Goal: Task Accomplishment & Management: Manage account settings

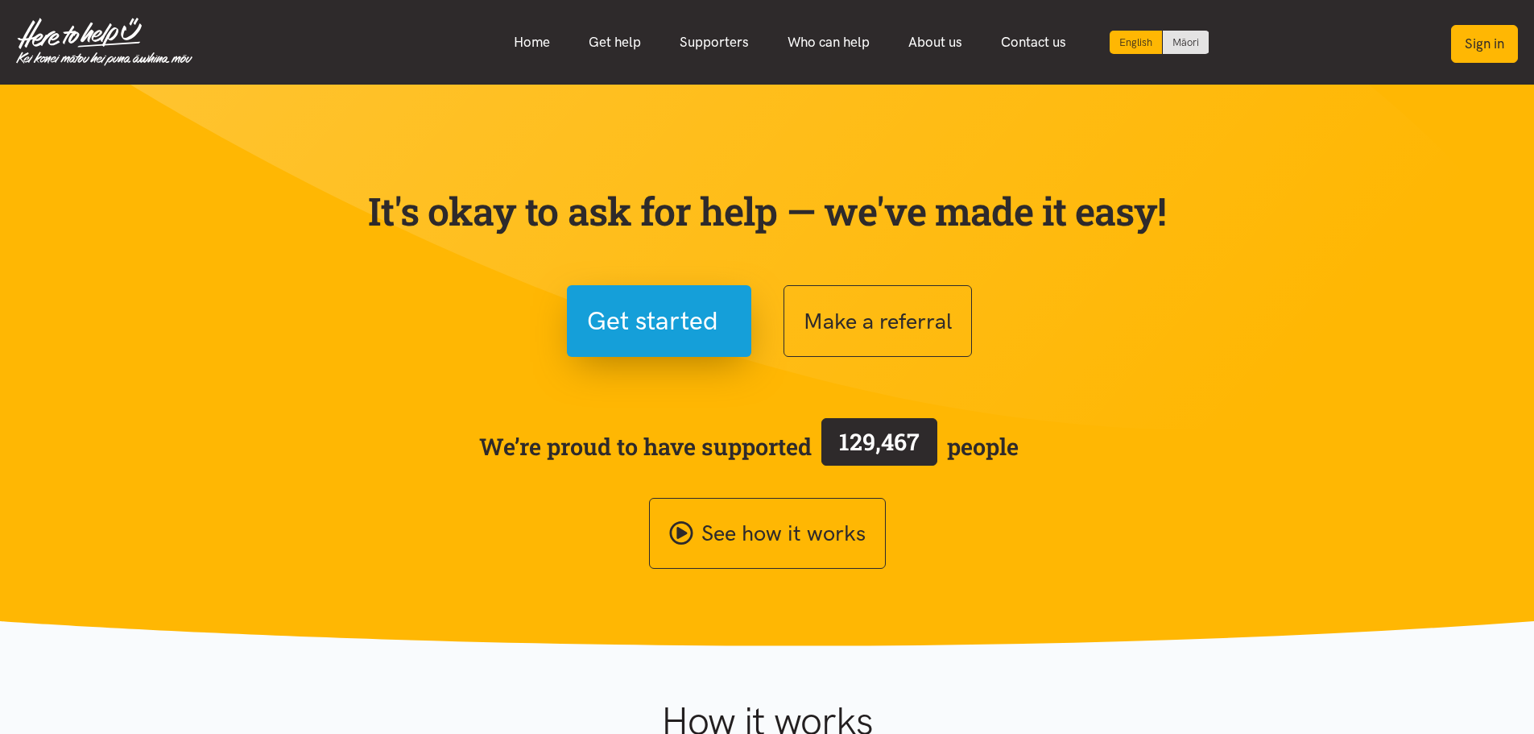
click at [1481, 44] on button "Sign in" at bounding box center [1484, 44] width 67 height 38
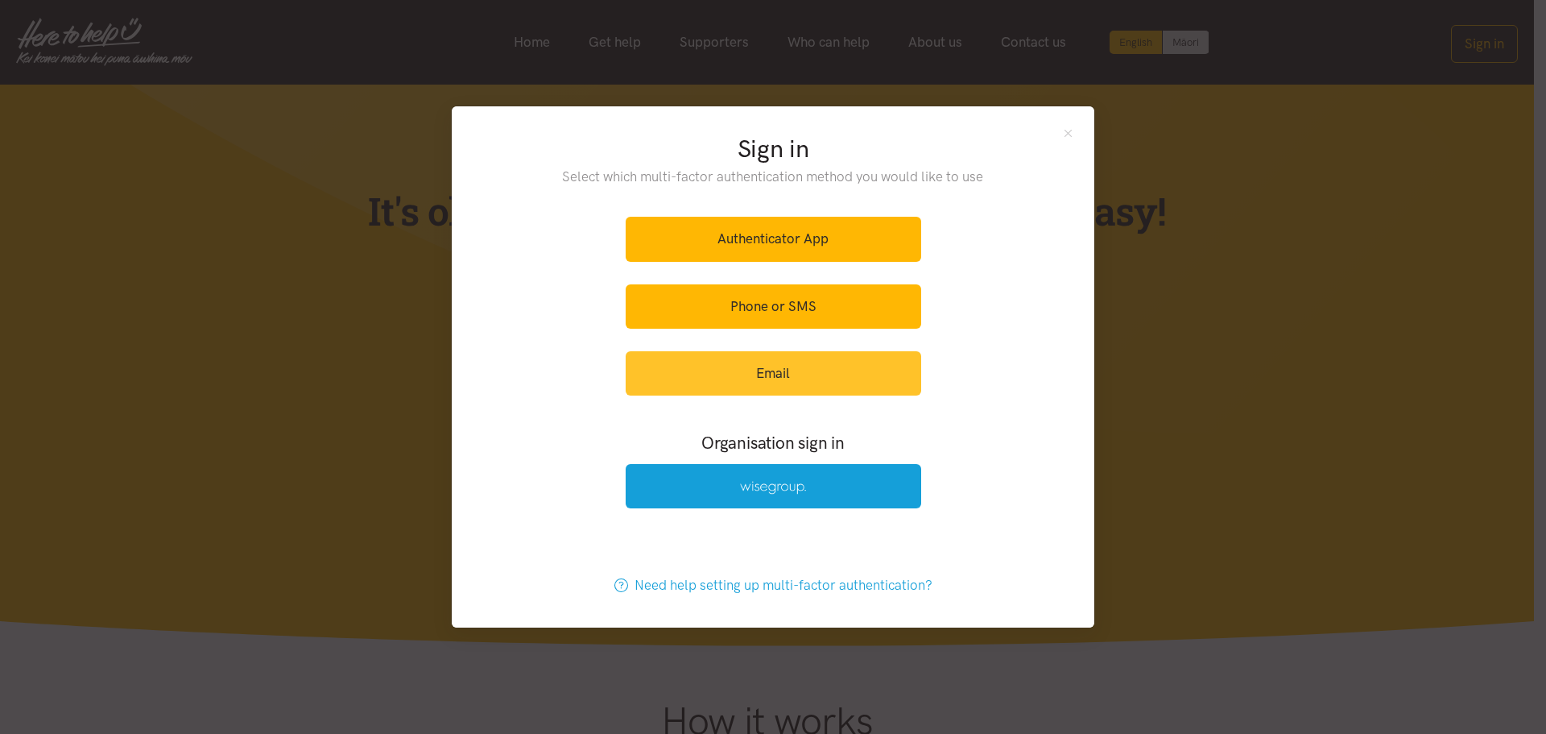
click at [781, 366] on link "Email" at bounding box center [774, 373] width 296 height 44
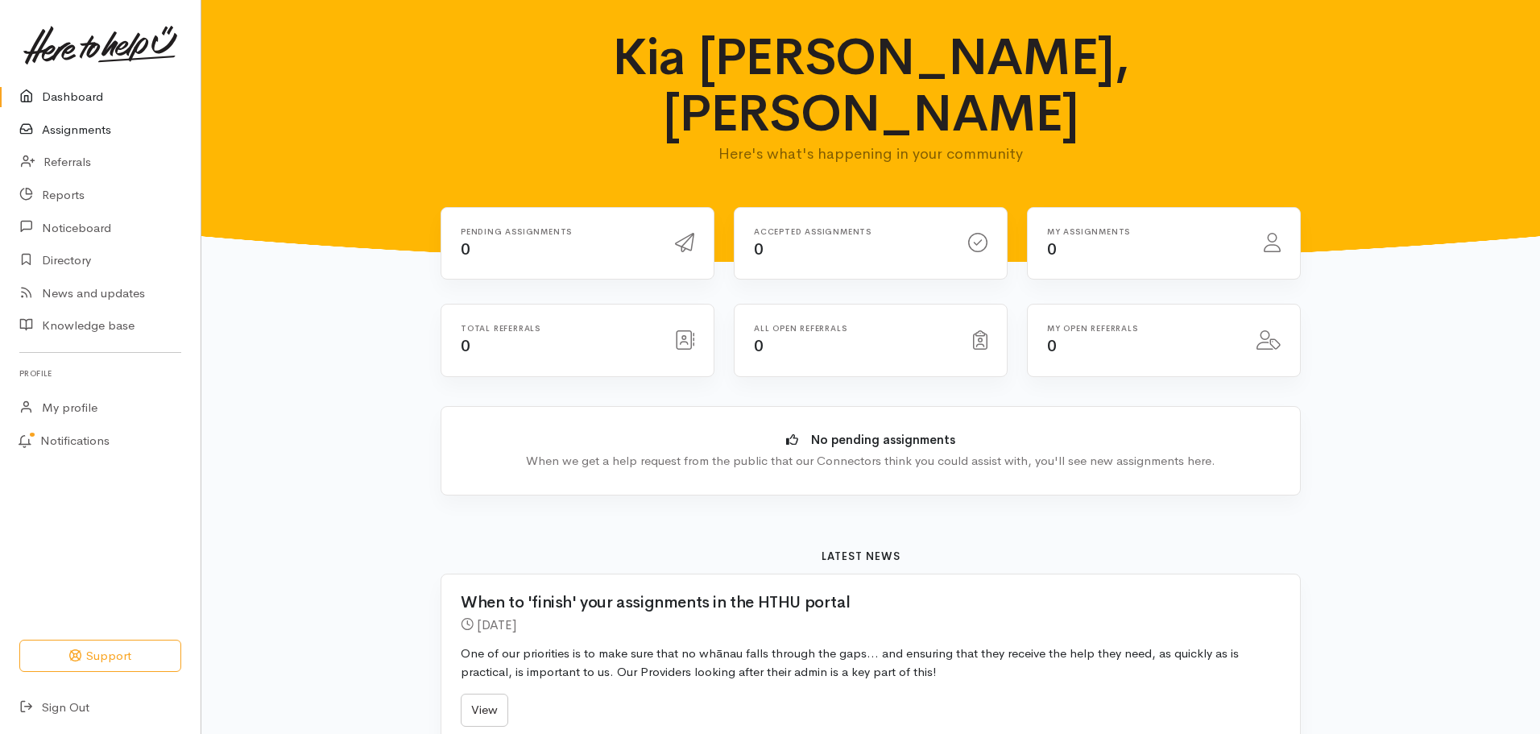
click at [91, 130] on link "Assignments" at bounding box center [100, 130] width 200 height 33
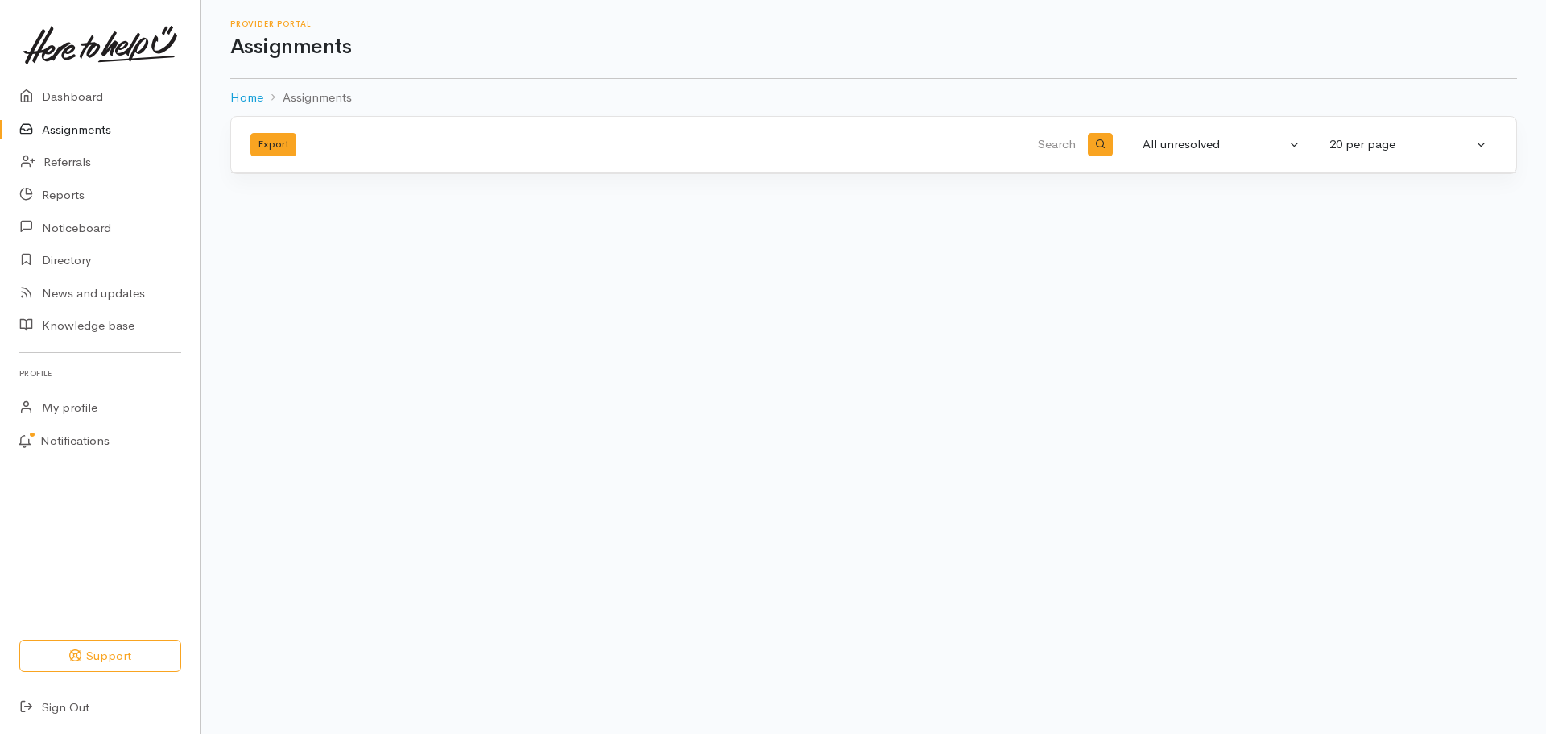
click at [1068, 147] on input "search" at bounding box center [885, 145] width 387 height 39
type input "E"
type input "Samantha Lewis"
click at [1295, 142] on button "All unresolved" at bounding box center [1221, 144] width 177 height 31
click at [1161, 301] on span "All" at bounding box center [1160, 305] width 14 height 19
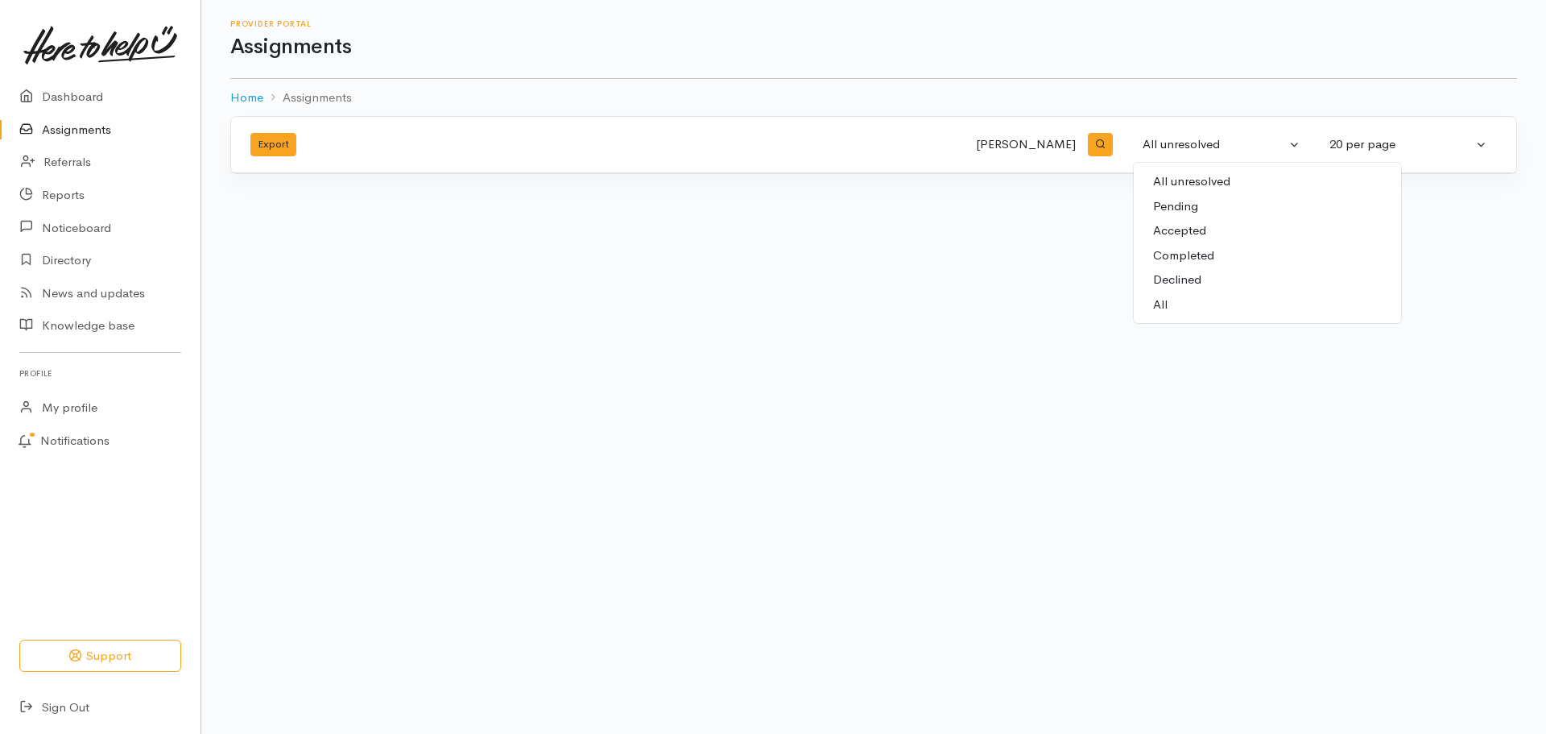
select select "All"
click at [77, 136] on link "Assignments" at bounding box center [100, 130] width 200 height 33
